Goal: Transaction & Acquisition: Download file/media

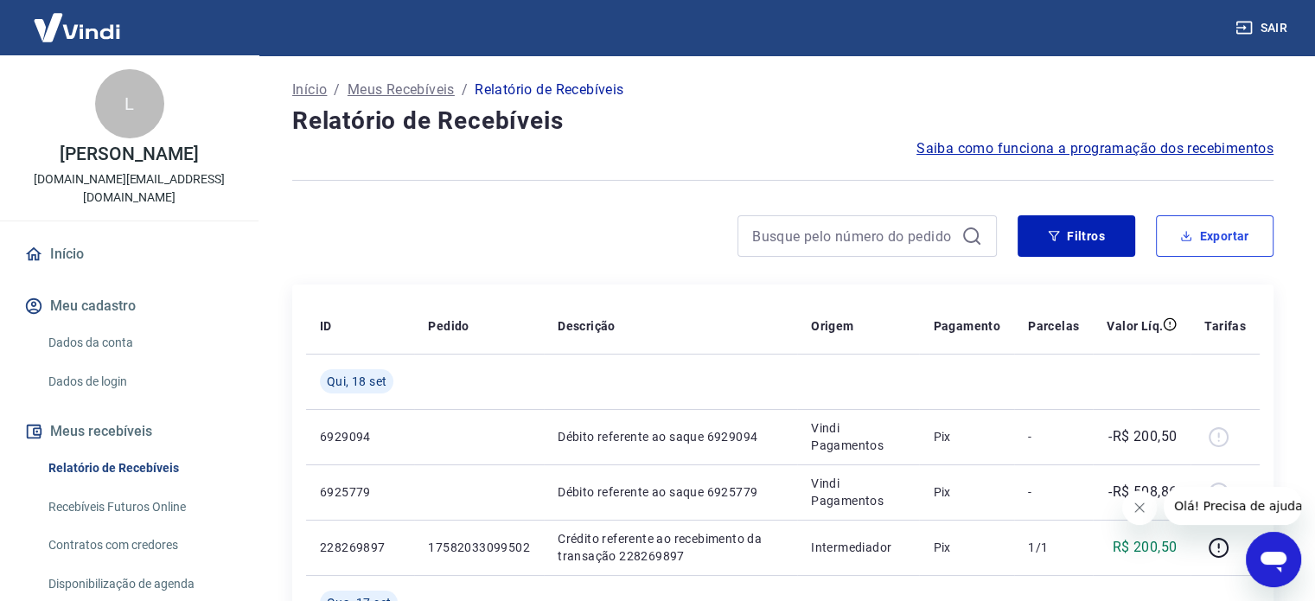
drag, startPoint x: 1184, startPoint y: 235, endPoint x: 1175, endPoint y: 238, distance: 9.0
click at [1184, 235] on icon "button" at bounding box center [1186, 235] width 6 height 3
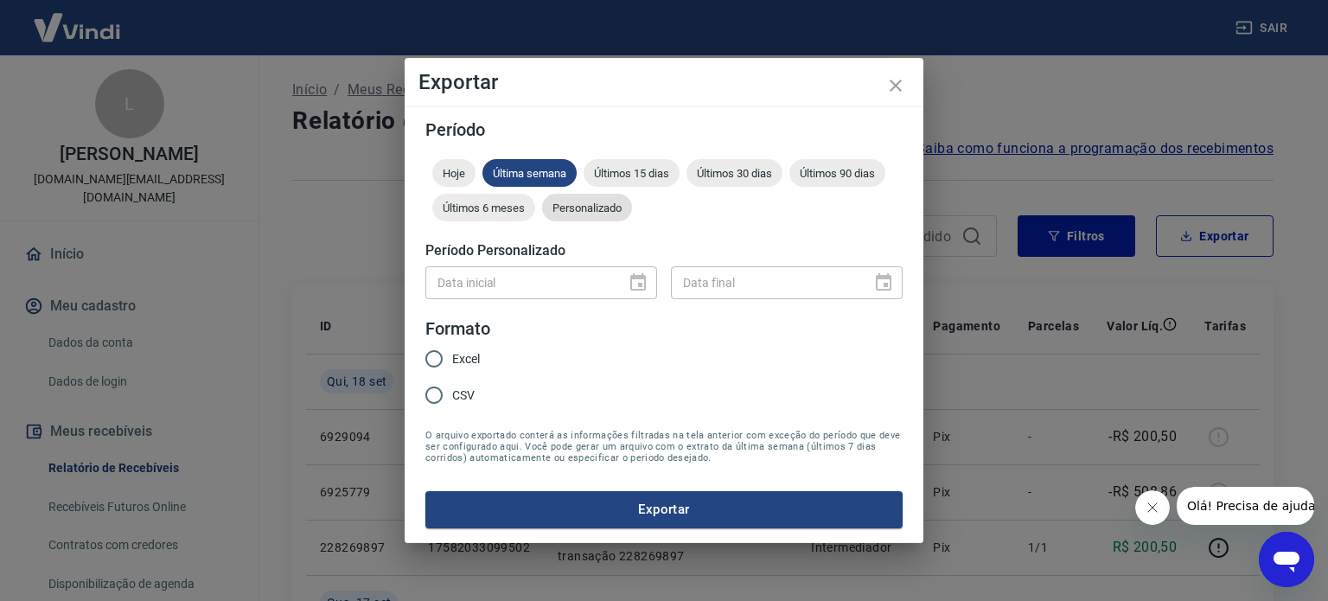
click at [582, 206] on span "Personalizado" at bounding box center [587, 207] width 90 height 13
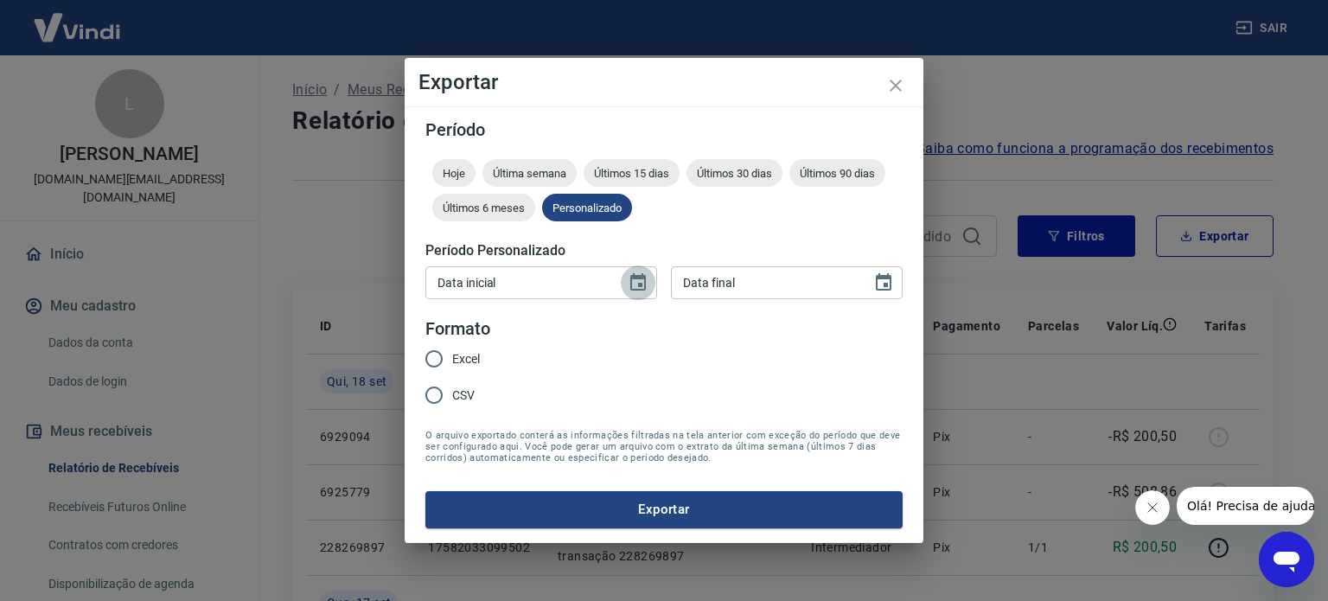
click at [642, 281] on icon "Choose date" at bounding box center [637, 282] width 21 height 21
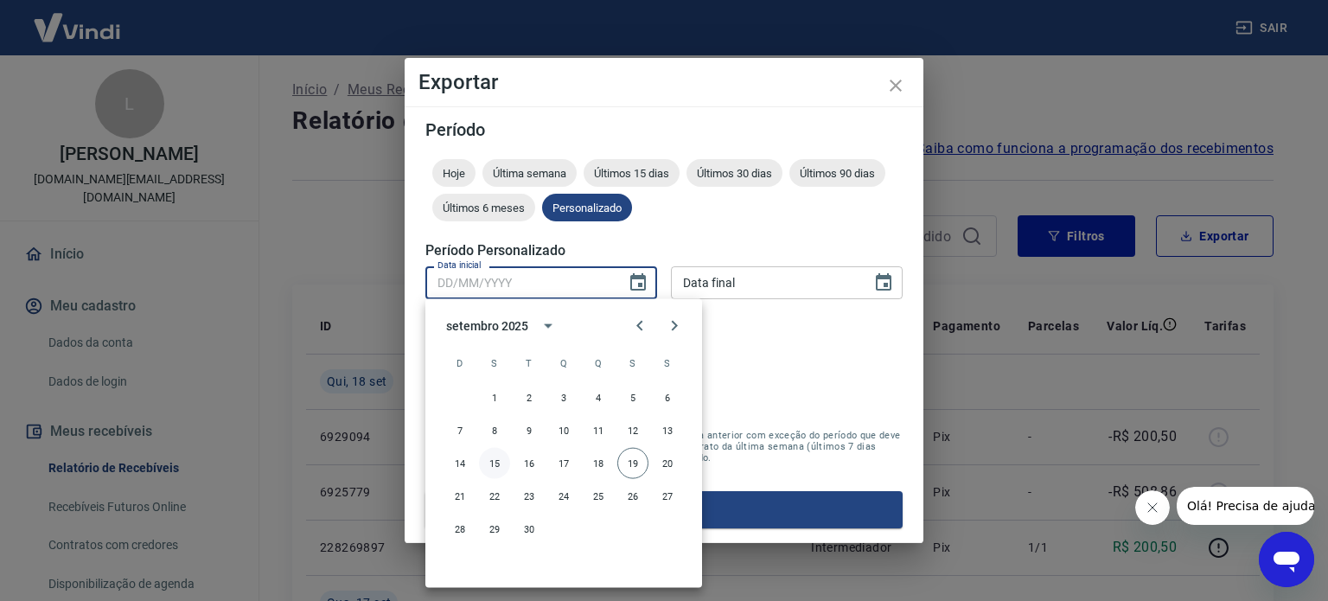
click at [492, 459] on button "15" at bounding box center [494, 463] width 31 height 31
type input "15/09/2025"
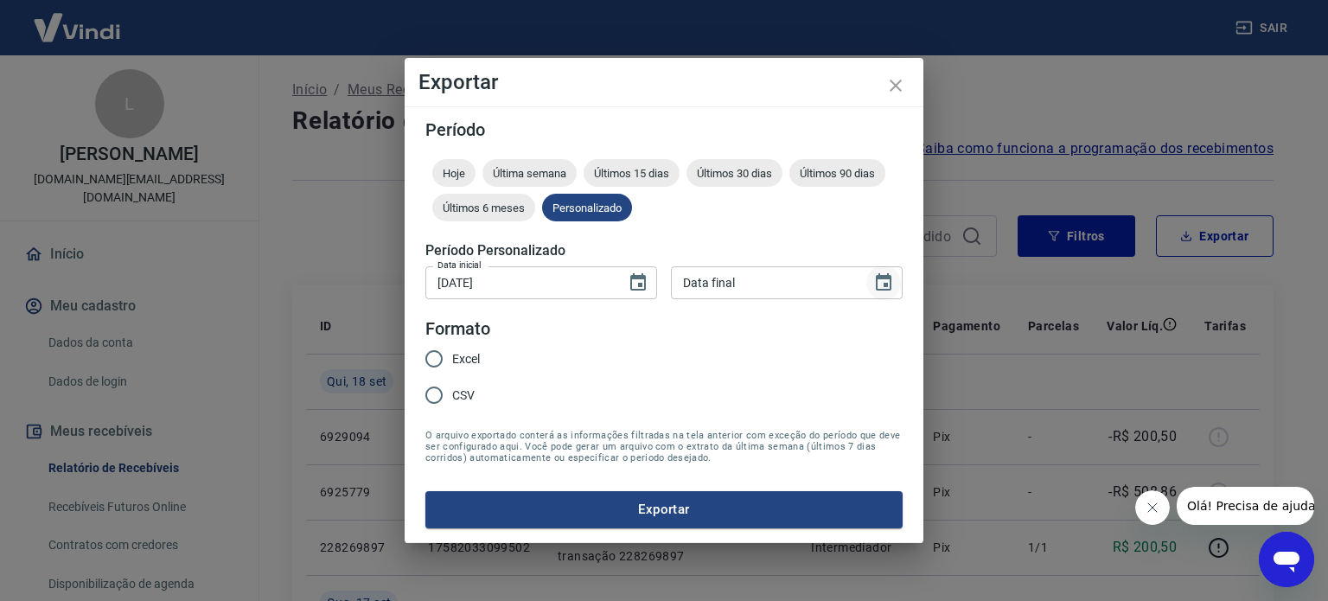
click at [882, 279] on icon "Choose date" at bounding box center [884, 281] width 16 height 17
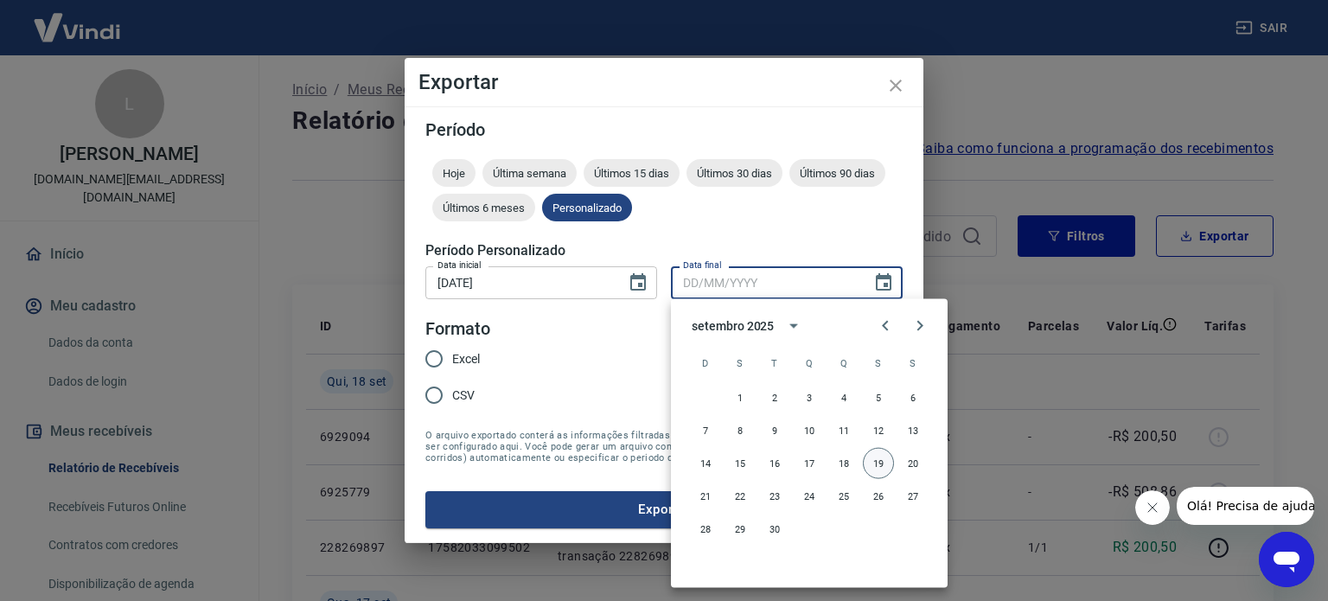
click at [875, 463] on button "19" at bounding box center [878, 463] width 31 height 31
type input "19/09/2025"
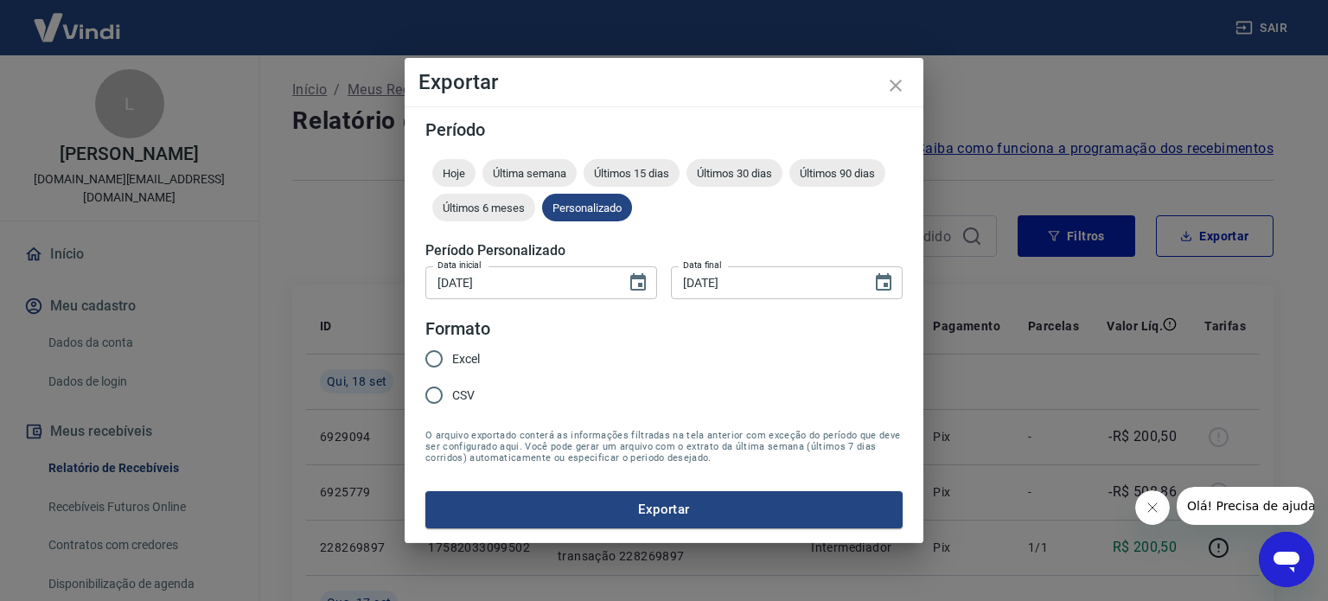
click at [455, 360] on span "Excel" at bounding box center [466, 359] width 28 height 18
click at [452, 360] on input "Excel" at bounding box center [434, 359] width 36 height 36
radio input "true"
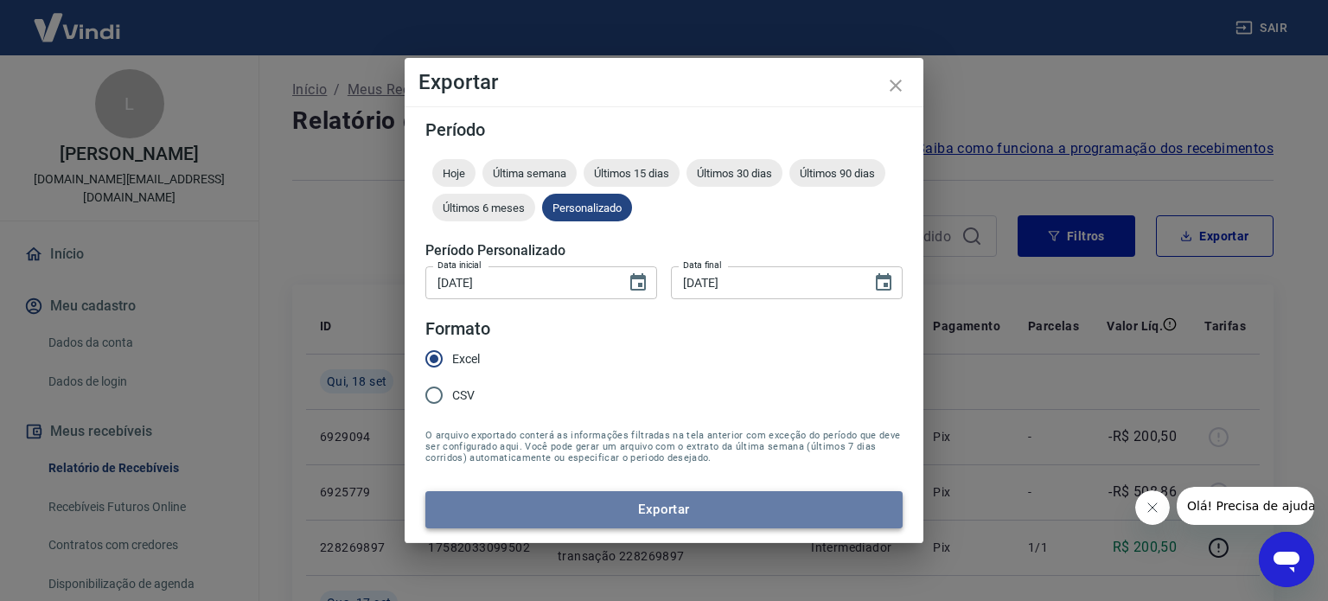
click at [663, 504] on button "Exportar" at bounding box center [663, 509] width 477 height 36
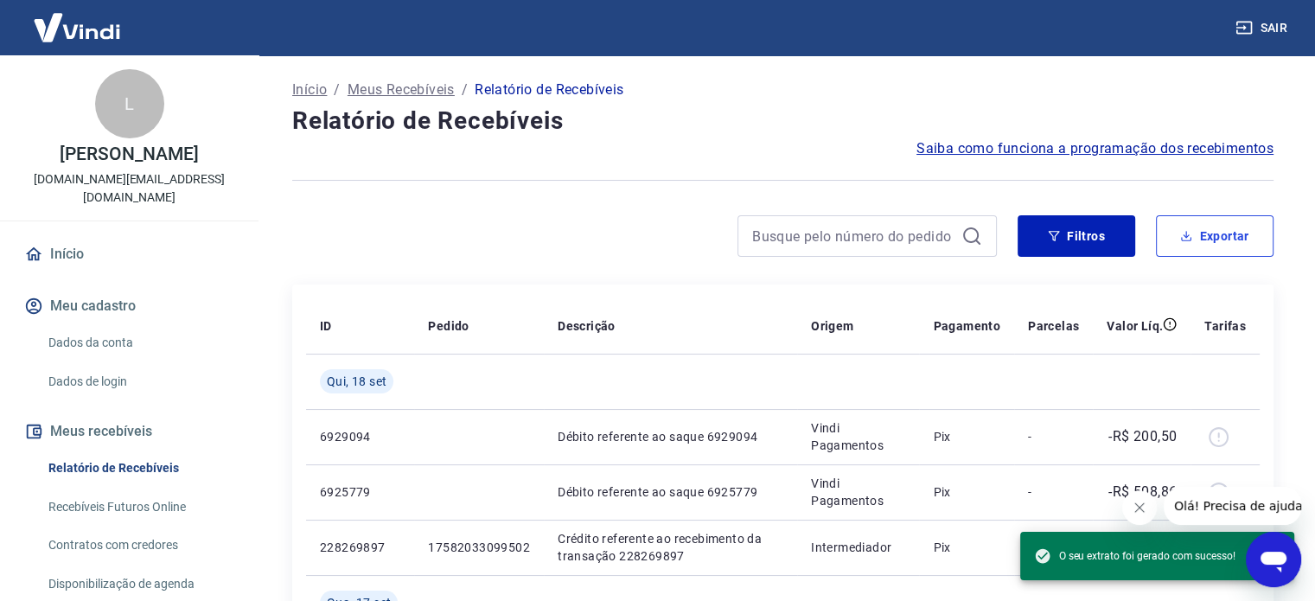
click at [1213, 233] on button "Exportar" at bounding box center [1215, 235] width 118 height 41
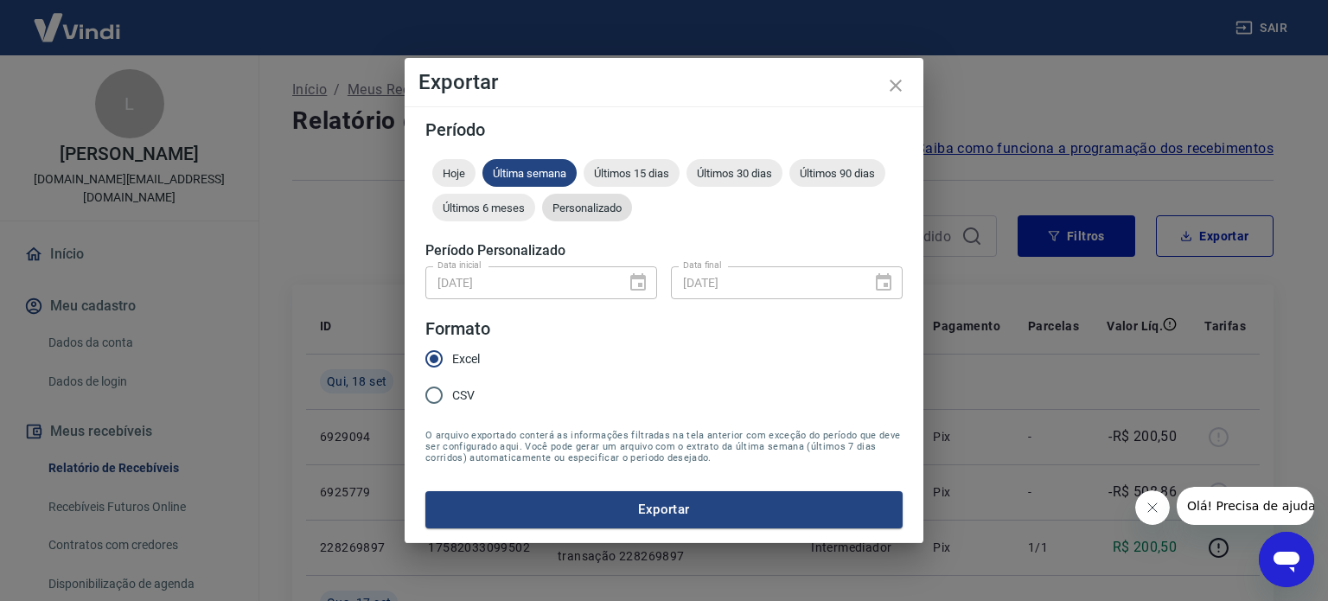
click at [596, 207] on span "Personalizado" at bounding box center [587, 207] width 90 height 13
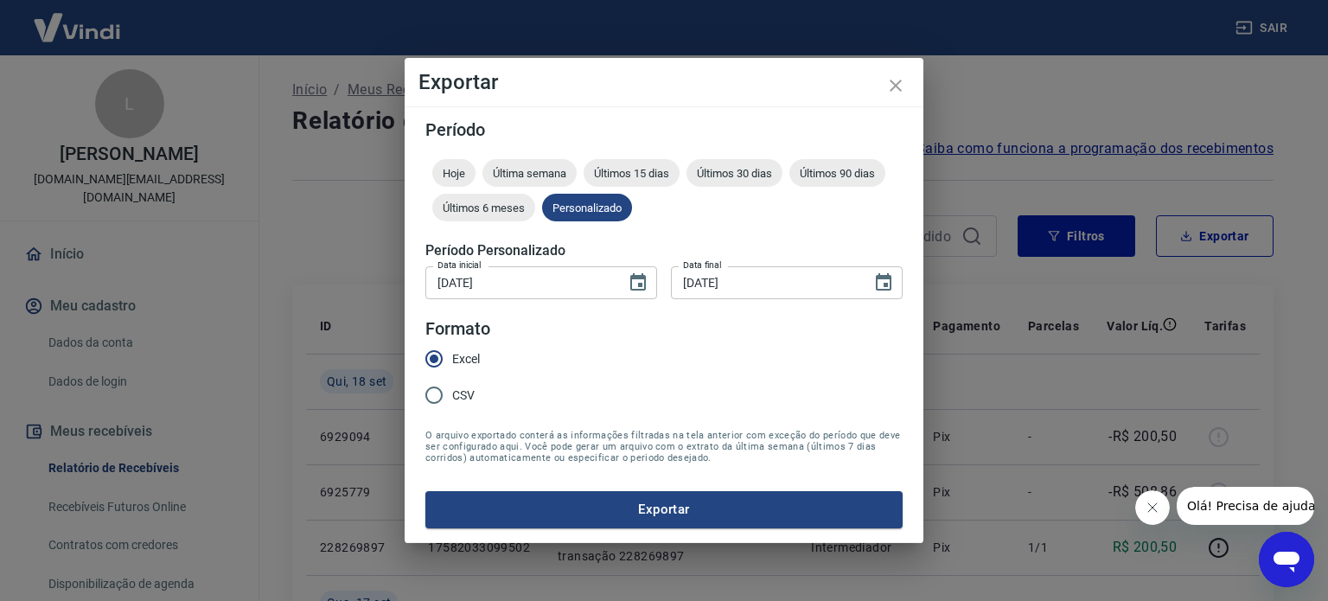
click at [448, 385] on input "CSV" at bounding box center [434, 395] width 36 height 36
radio input "true"
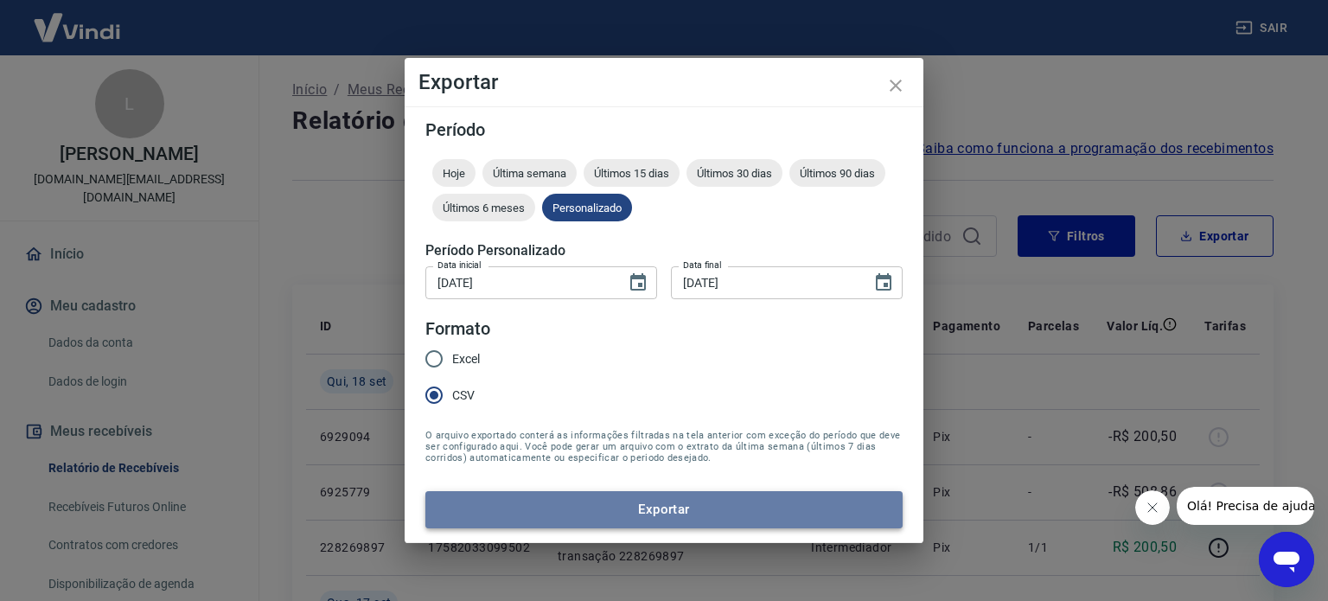
click at [684, 510] on button "Exportar" at bounding box center [663, 509] width 477 height 36
